Goal: Find specific page/section: Find specific page/section

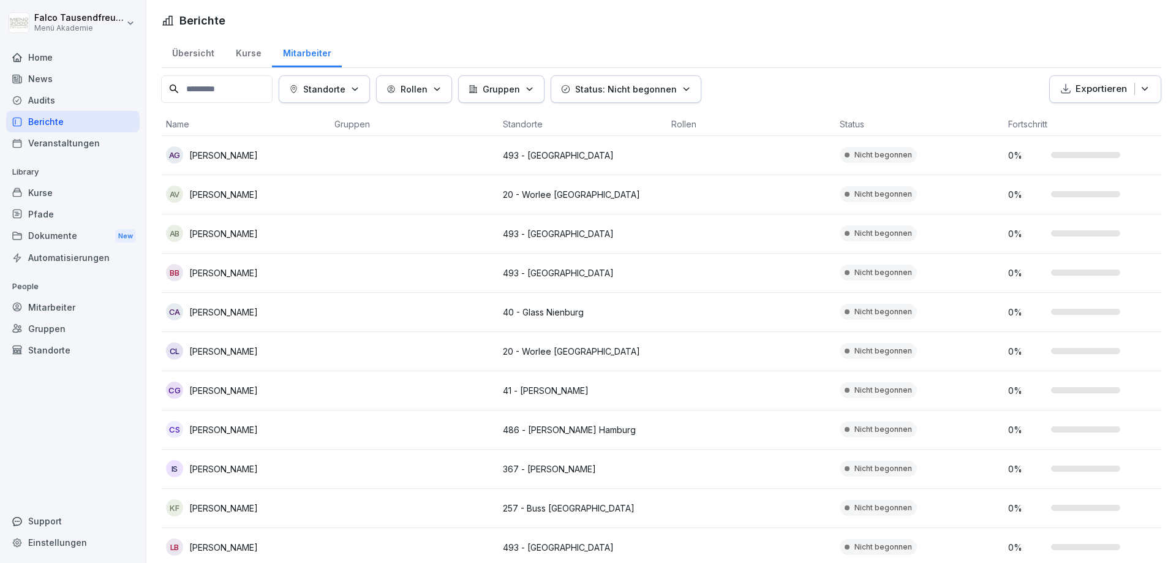
click at [358, 92] on div "Standorte" at bounding box center [324, 89] width 70 height 13
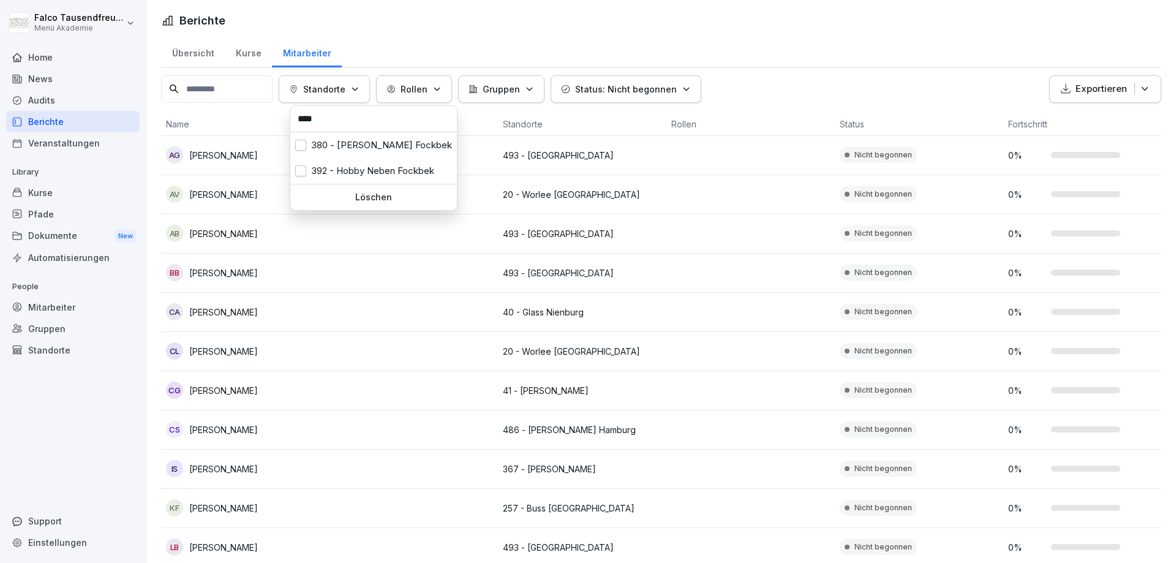
type input "****"
click at [375, 167] on div "392 - Hobby Neben Fockbek" at bounding box center [373, 171] width 167 height 26
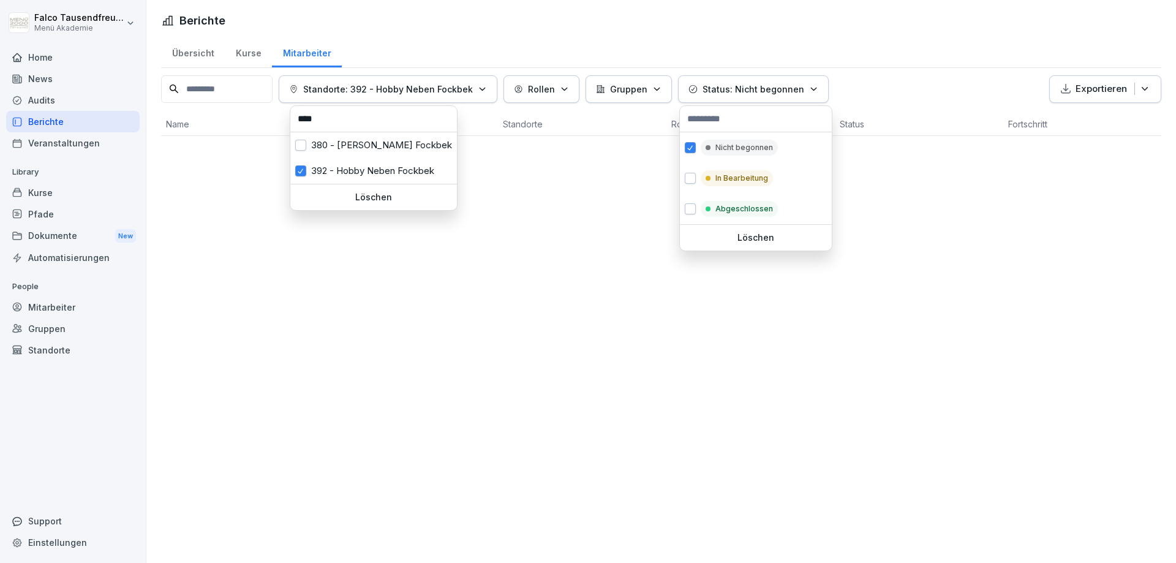
click at [729, 81] on button "Status: Nicht begonnen" at bounding box center [753, 89] width 151 height 28
click at [716, 146] on p "Nicht begonnen" at bounding box center [744, 147] width 58 height 11
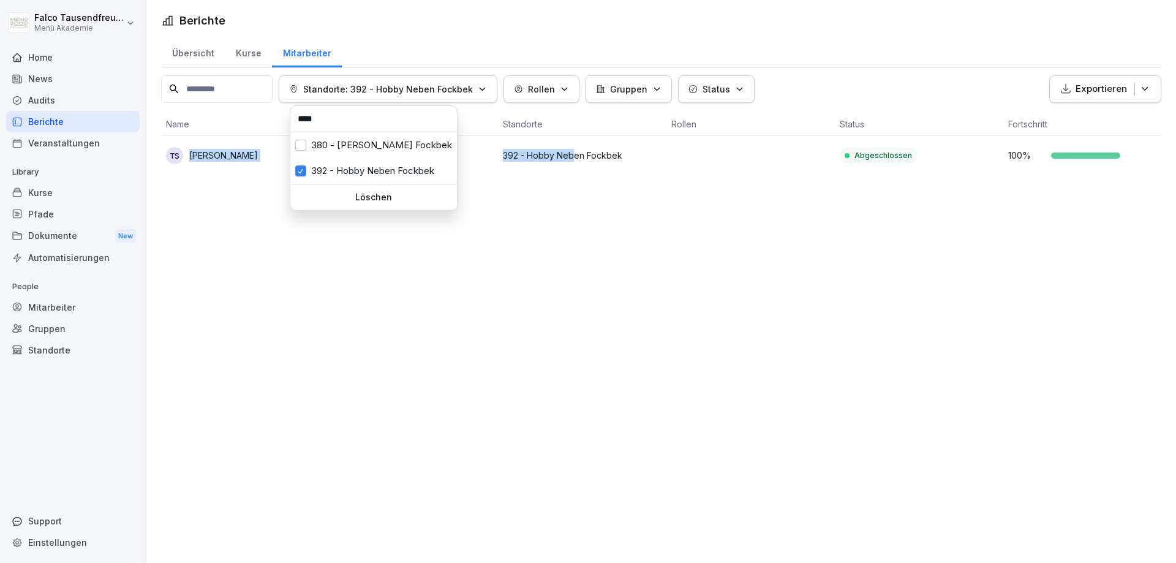
drag, startPoint x: 588, startPoint y: 270, endPoint x: 573, endPoint y: 146, distance: 125.2
click at [573, 146] on html "[PERSON_NAME] Menü Akademie Home News Audits Berichte Veranstaltungen Library K…" at bounding box center [588, 281] width 1176 height 563
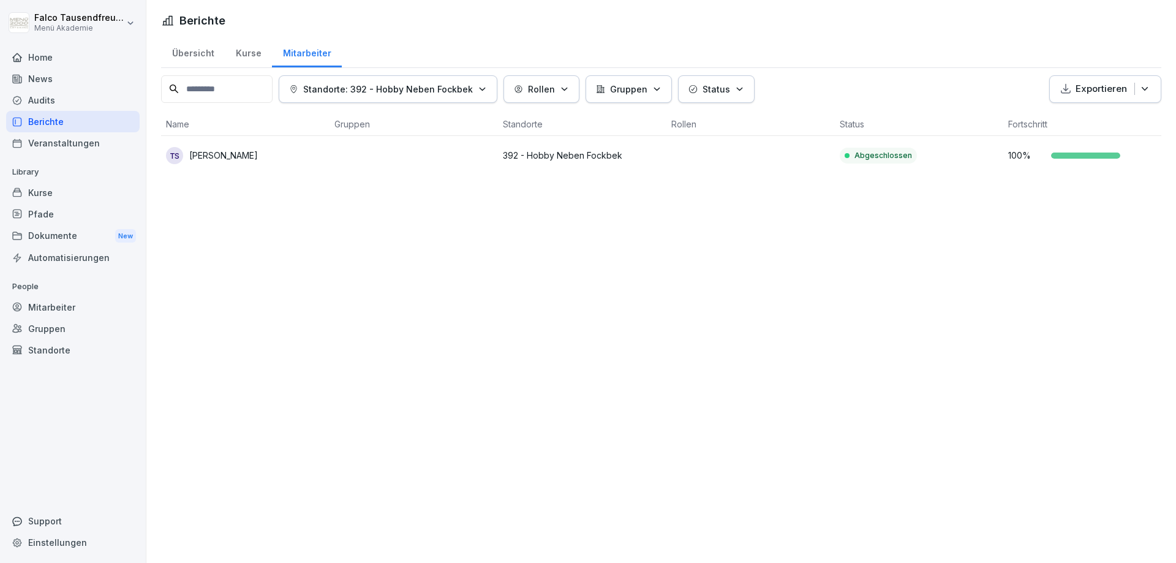
click at [546, 169] on html "[PERSON_NAME] Menü Akademie Home News Audits Berichte Veranstaltungen Library K…" at bounding box center [588, 281] width 1176 height 563
click at [254, 159] on div "TS [PERSON_NAME]" at bounding box center [245, 155] width 159 height 17
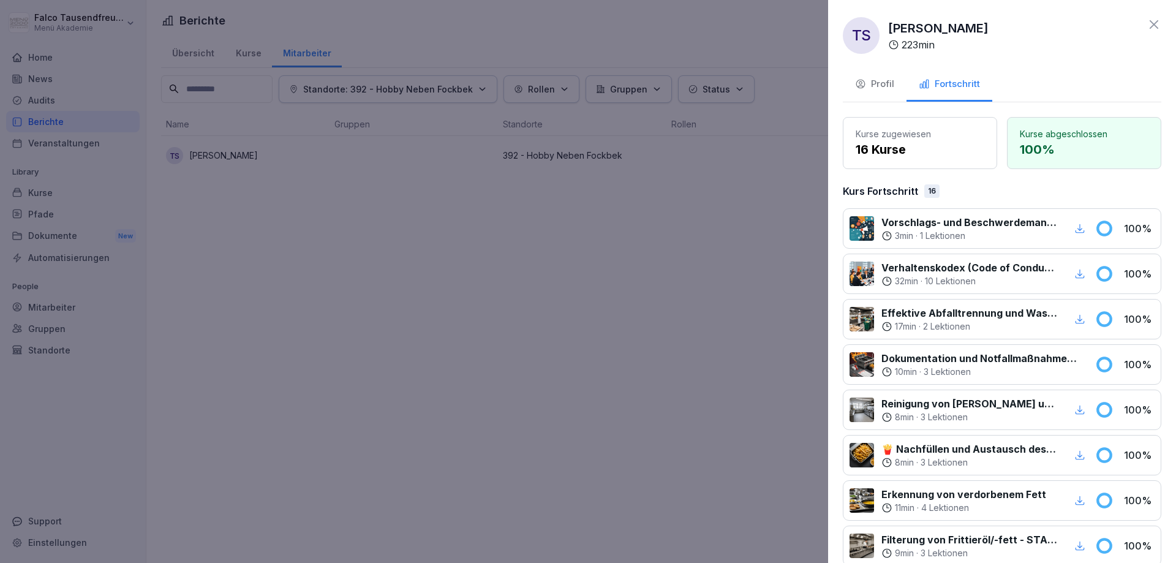
click at [882, 75] on button "Profil" at bounding box center [875, 85] width 64 height 33
